Goal: Information Seeking & Learning: Learn about a topic

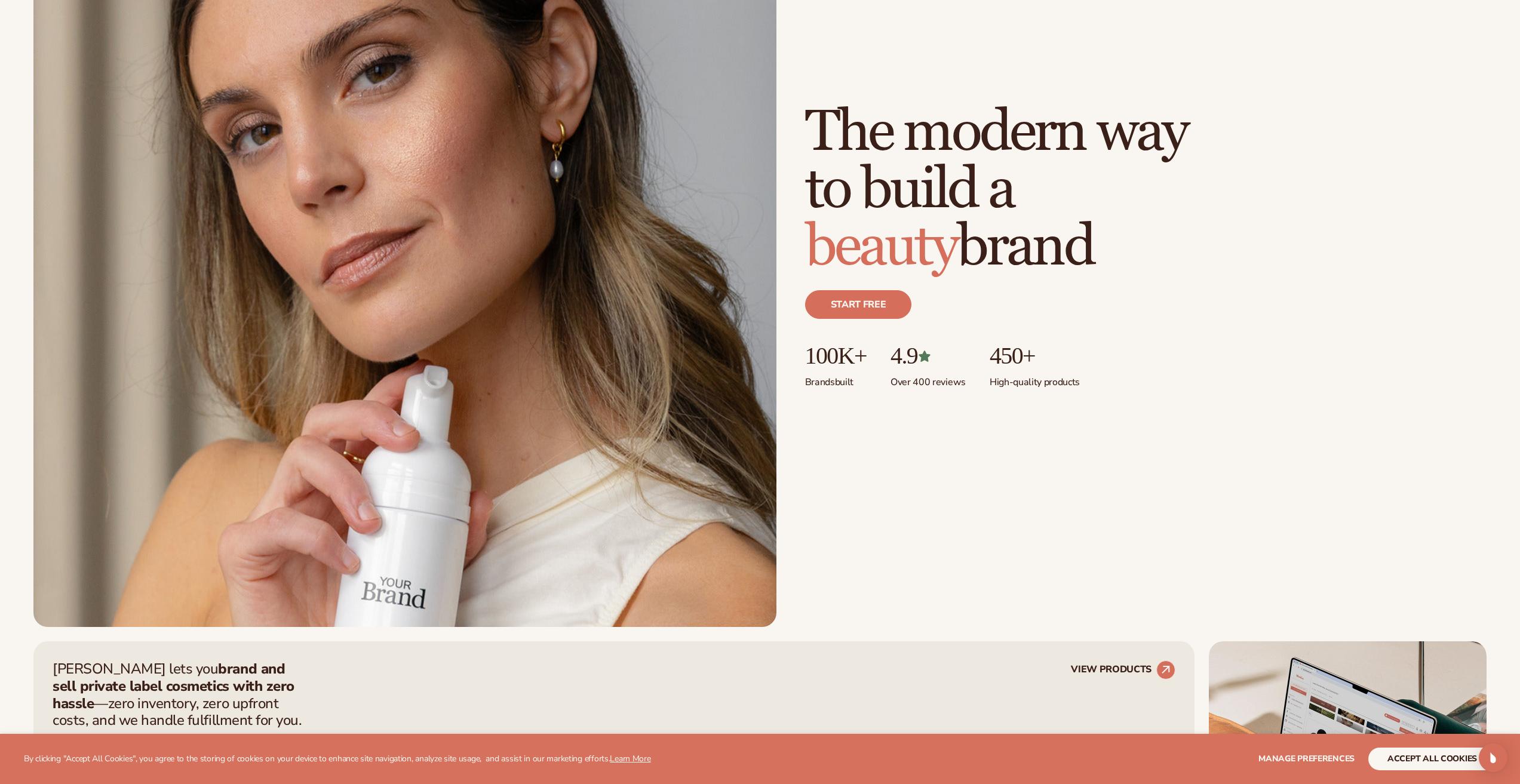
scroll to position [179, 0]
click at [876, 326] on div "Start free" at bounding box center [1146, 309] width 682 height 67
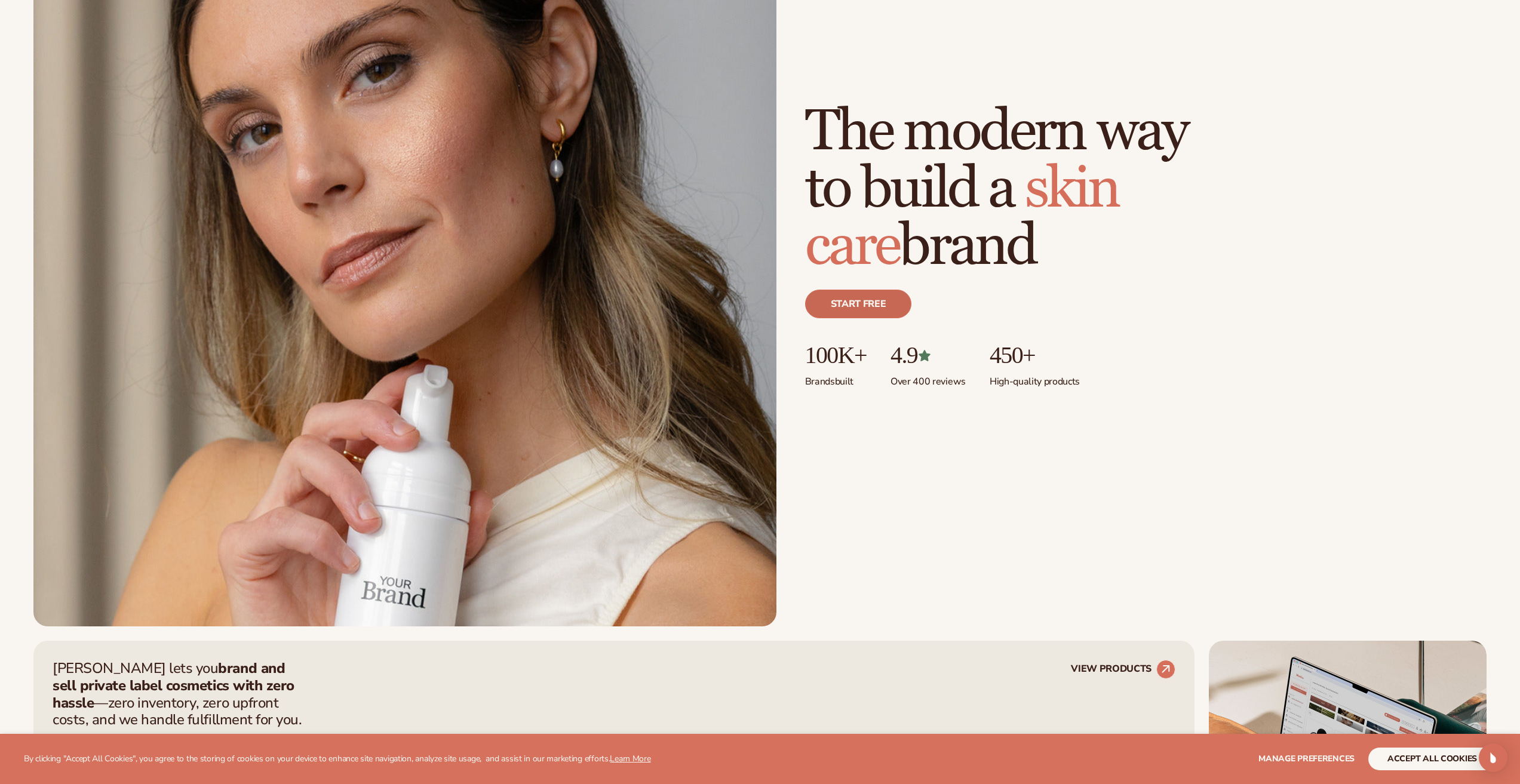
click at [879, 313] on link "Start free" at bounding box center [859, 303] width 107 height 28
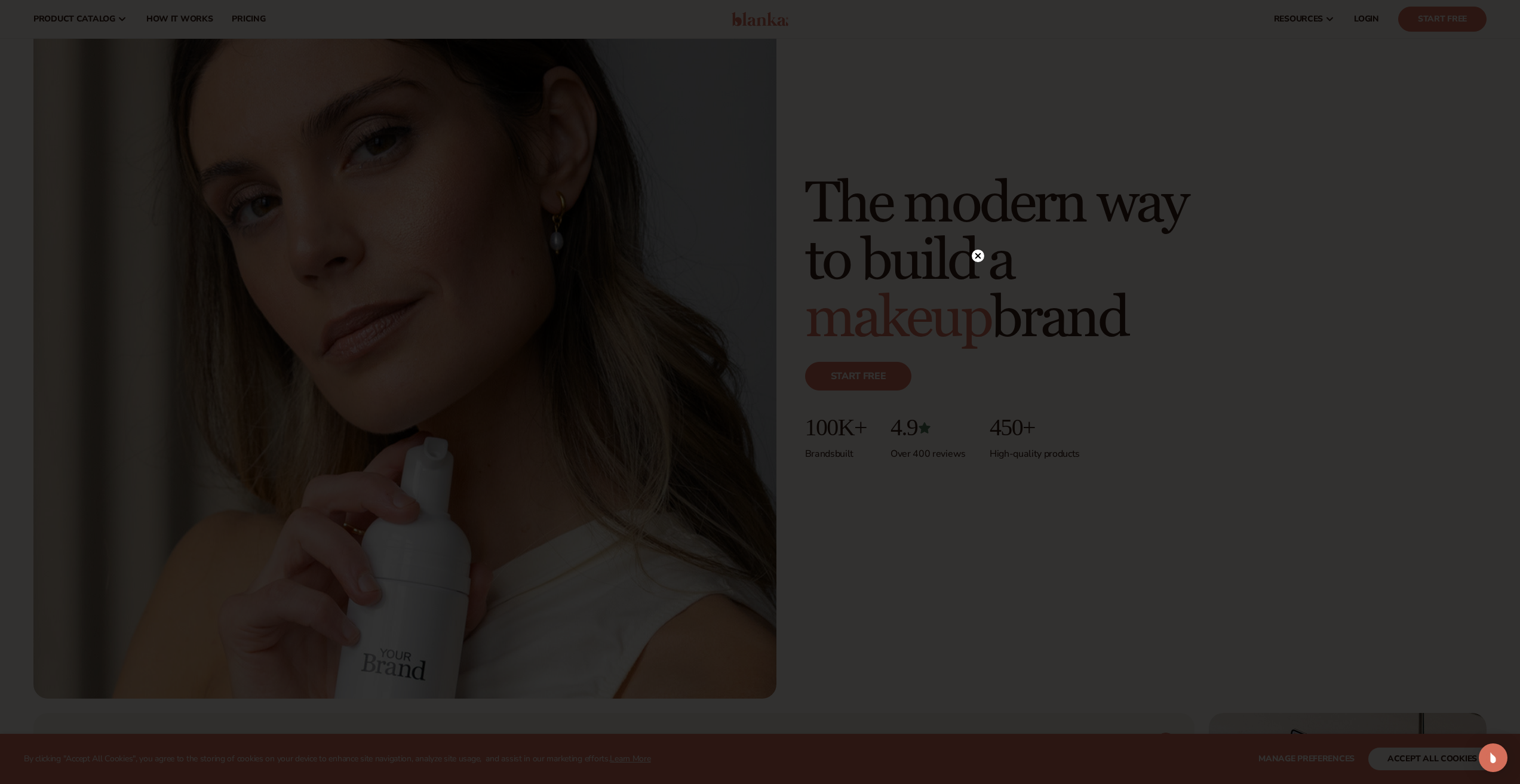
scroll to position [0, 0]
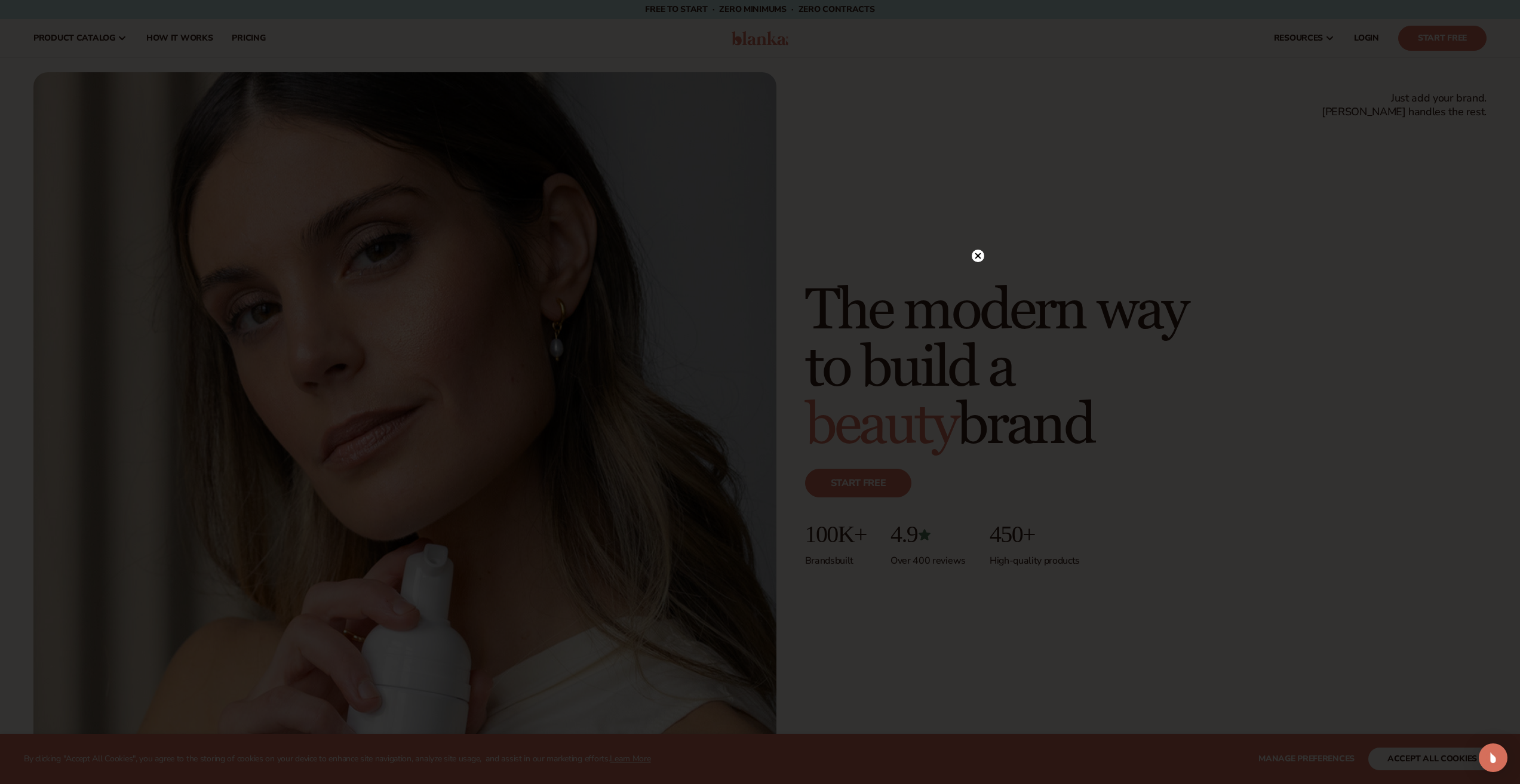
click at [970, 257] on div "WIN A SWAG BAG" at bounding box center [760, 392] width 430 height 272
click at [975, 256] on circle at bounding box center [978, 256] width 13 height 13
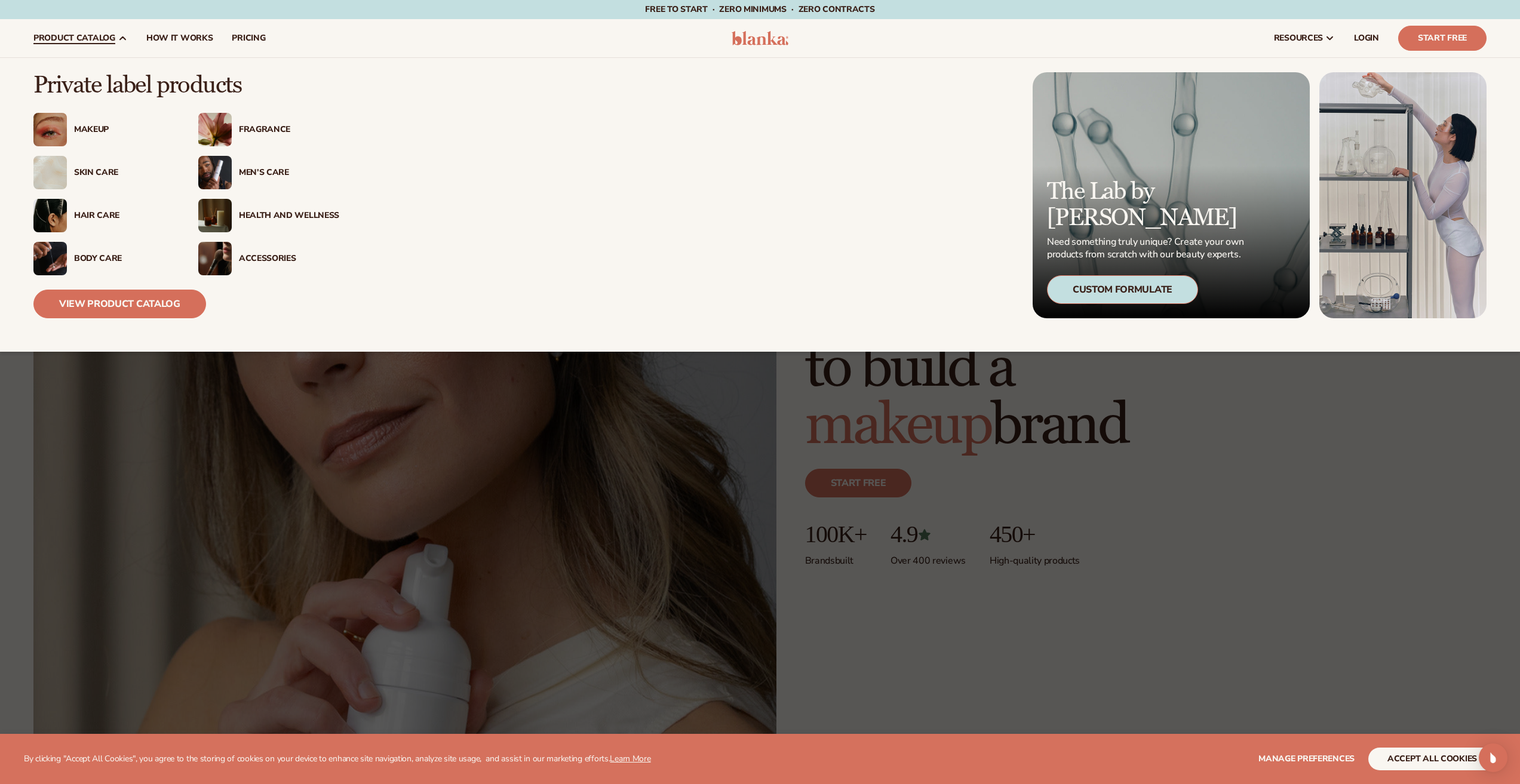
click at [106, 171] on div "Skin Care" at bounding box center [124, 173] width 100 height 10
